Goal: Browse casually

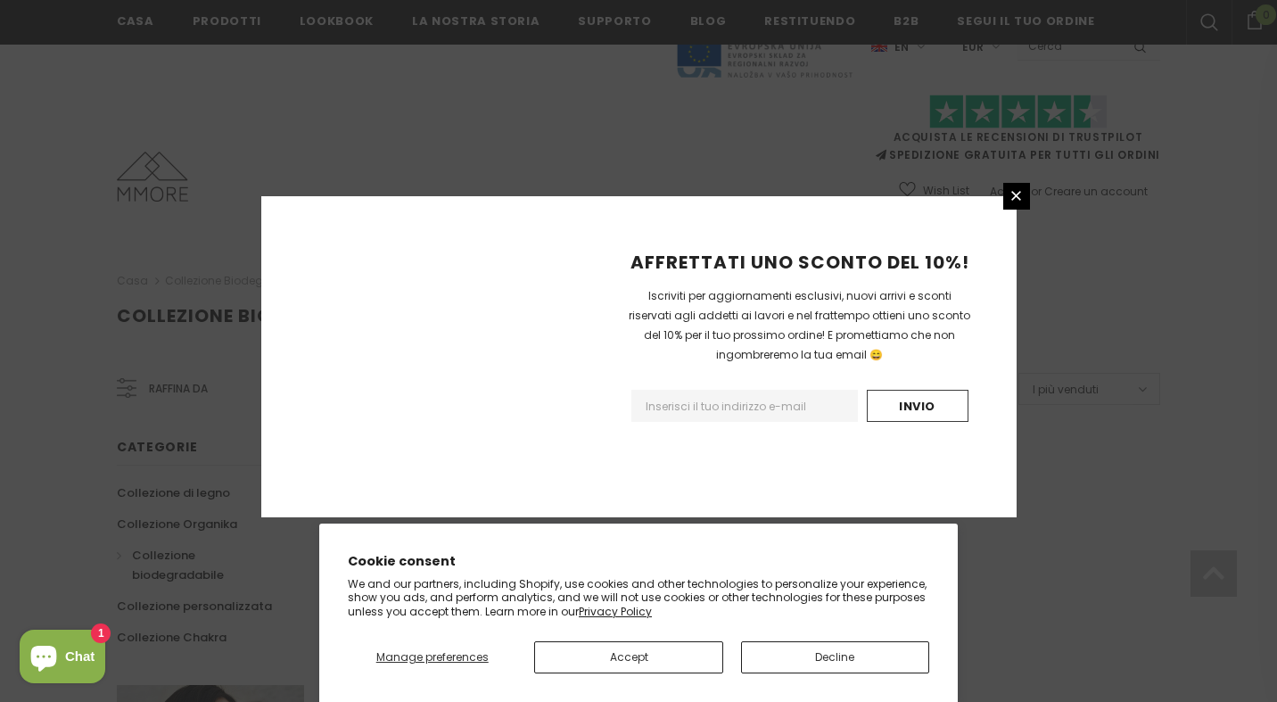
scroll to position [1126, 0]
